Goal: Task Accomplishment & Management: Manage account settings

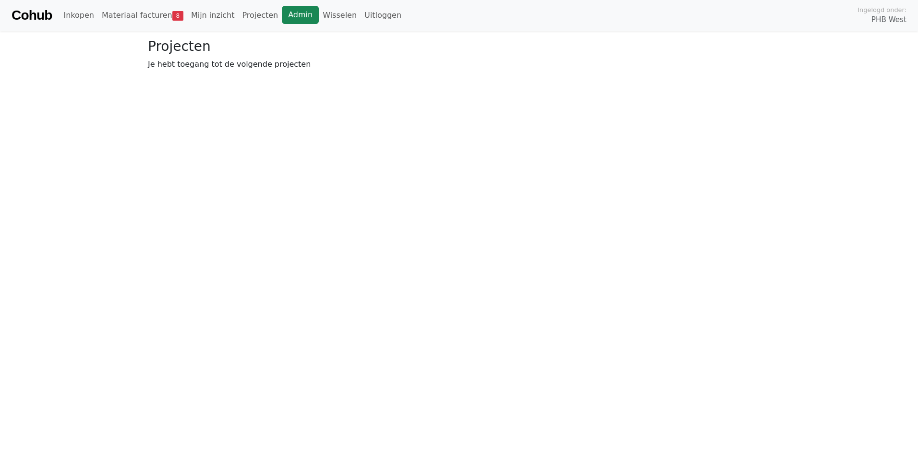
click at [282, 18] on link "Admin" at bounding box center [300, 15] width 37 height 18
click at [321, 22] on link "Wisselen" at bounding box center [340, 15] width 42 height 19
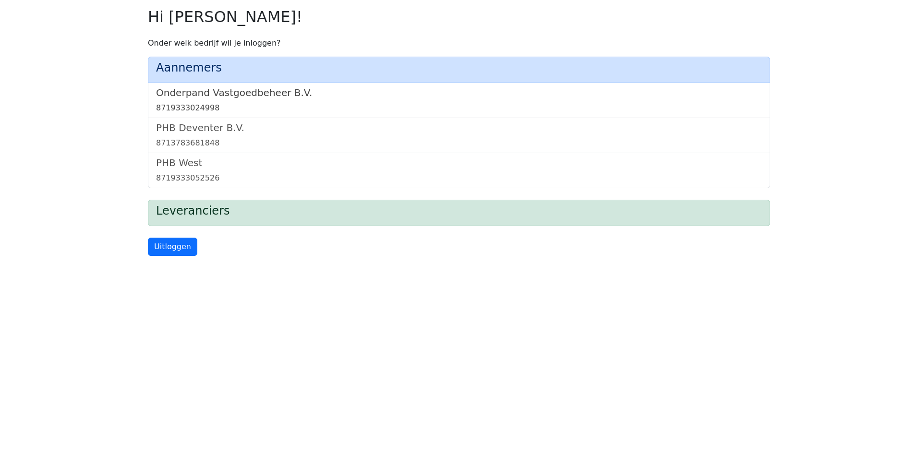
click at [228, 102] on div "8719333024998" at bounding box center [459, 108] width 606 height 12
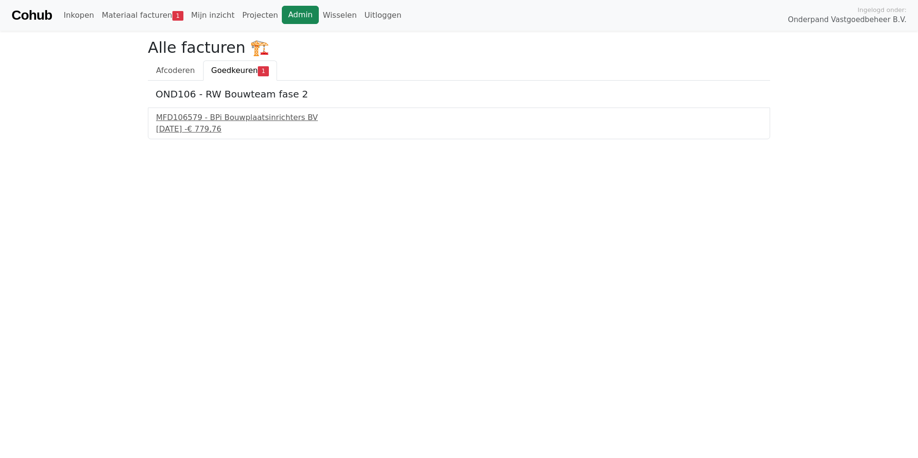
click at [289, 8] on link "Admin" at bounding box center [300, 15] width 37 height 18
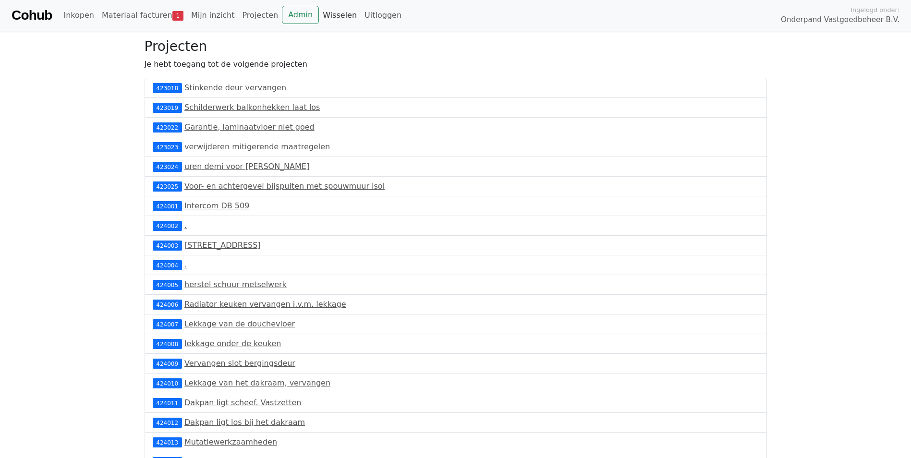
click at [319, 14] on link "Wisselen" at bounding box center [340, 15] width 42 height 19
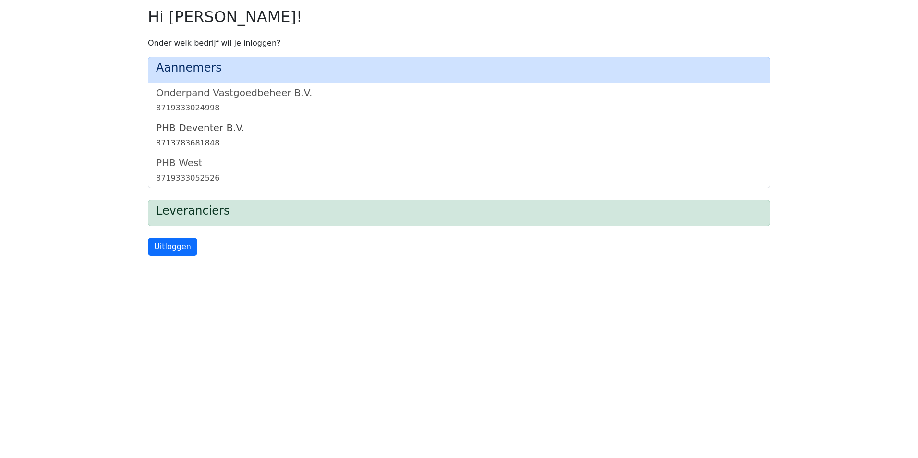
click at [244, 139] on div "8713783681848" at bounding box center [459, 143] width 606 height 12
click at [236, 143] on div "8713783681848" at bounding box center [459, 143] width 606 height 12
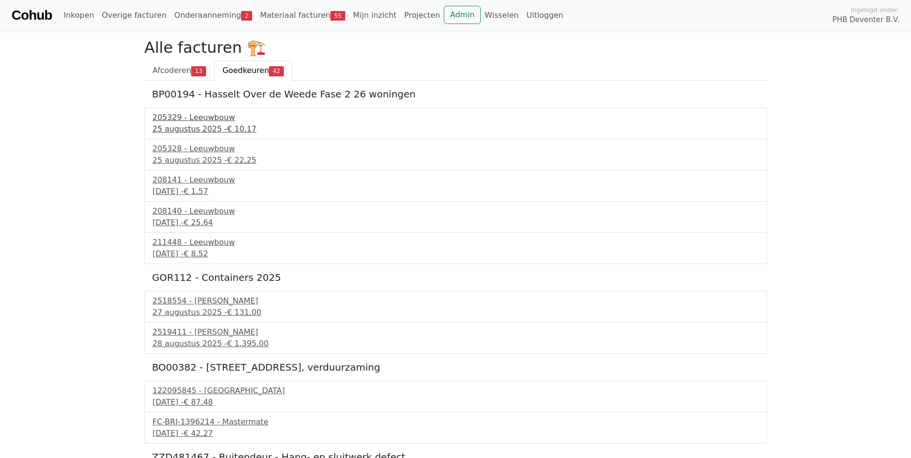
click at [207, 129] on div "[DATE] - € 10,17" at bounding box center [456, 129] width 606 height 12
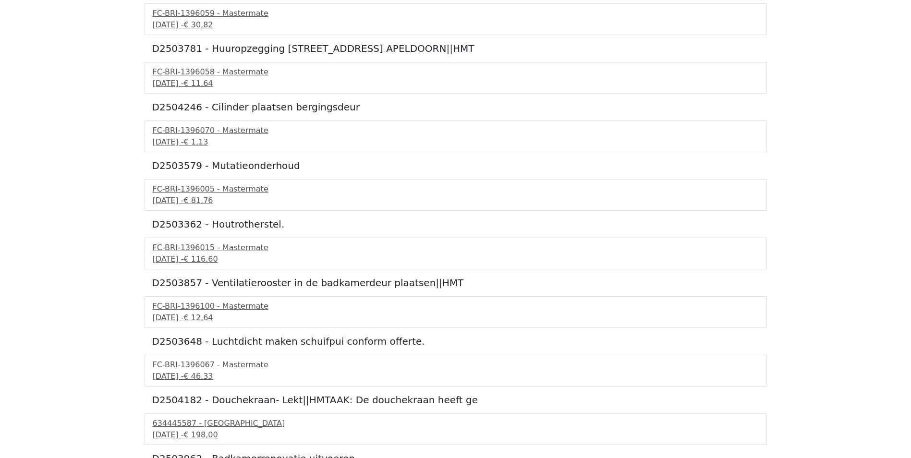
scroll to position [528, 0]
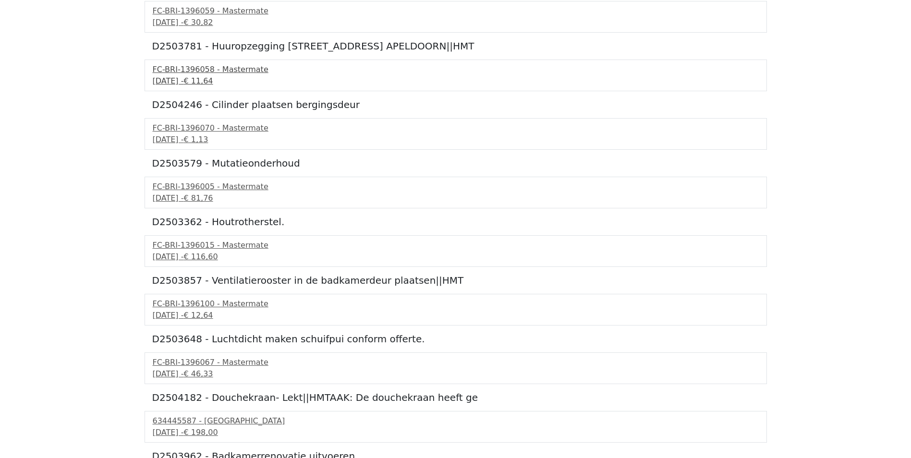
click at [210, 78] on div "8 september 2025 - € 11,64" at bounding box center [456, 81] width 606 height 12
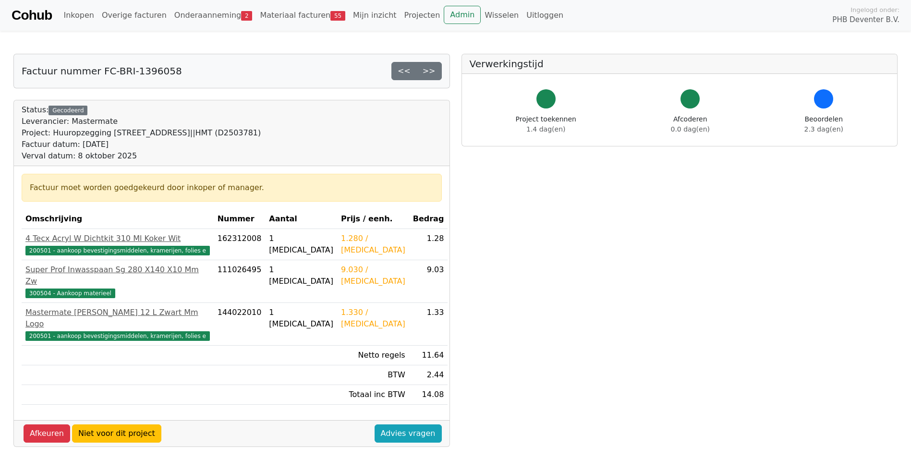
click at [347, 239] on div "1.280 / [MEDICAL_DATA]" at bounding box center [373, 244] width 64 height 23
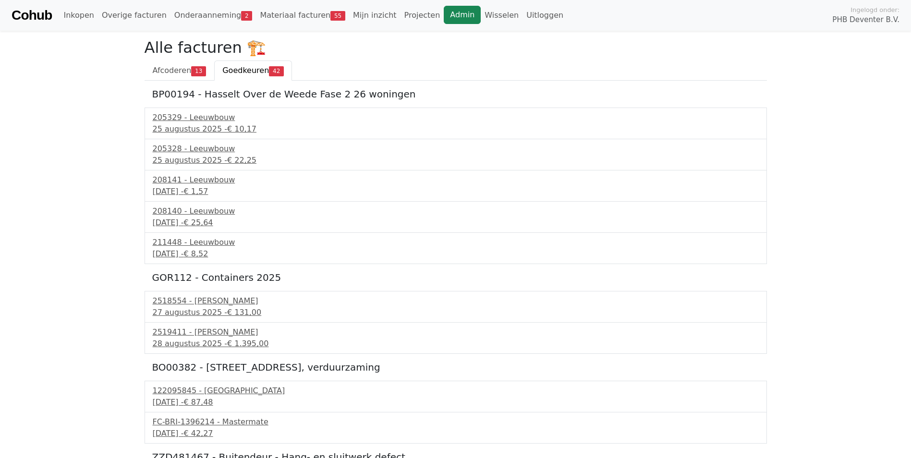
click at [444, 18] on link "Admin" at bounding box center [462, 15] width 37 height 18
